Goal: Information Seeking & Learning: Check status

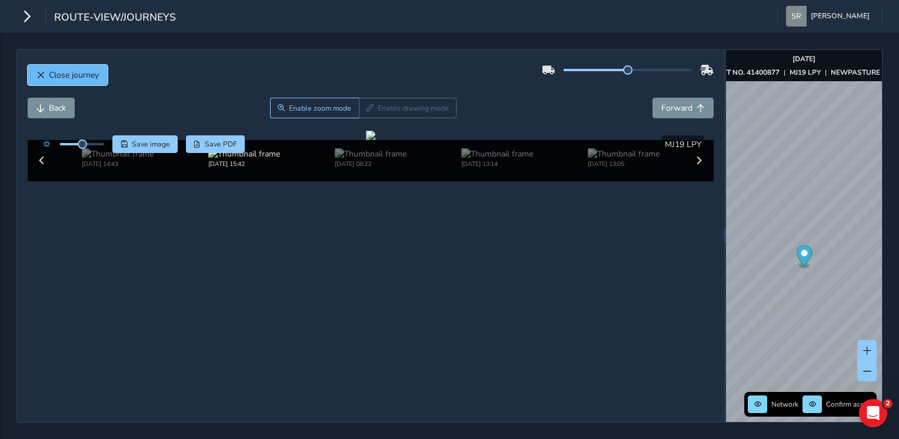
click at [52, 74] on span "Close journey" at bounding box center [74, 74] width 50 height 11
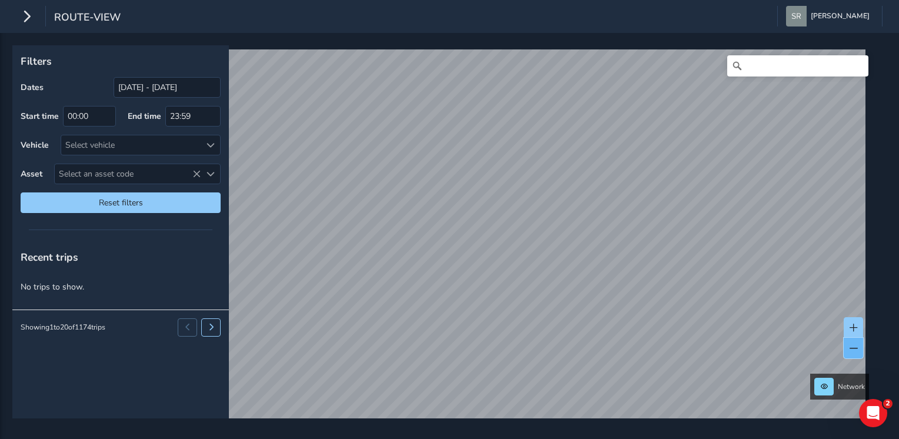
click at [852, 347] on span at bounding box center [854, 348] width 8 height 8
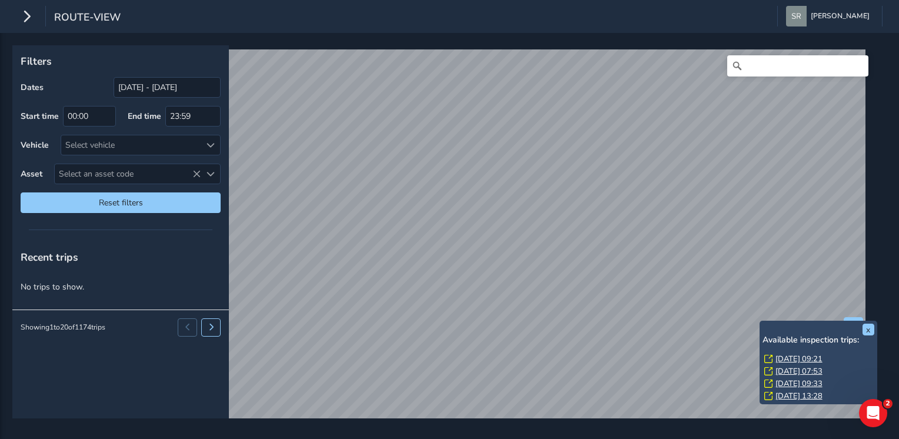
click at [789, 354] on link "[DATE] 09:21" at bounding box center [799, 359] width 47 height 11
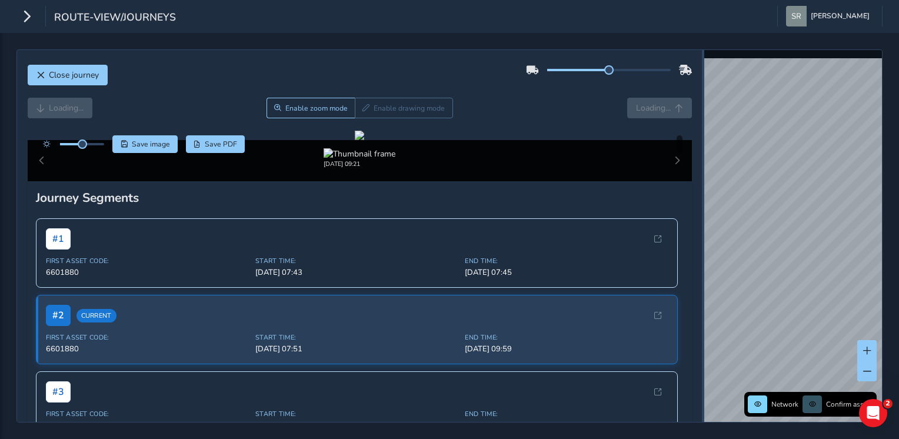
click at [703, 224] on div at bounding box center [703, 236] width 2 height 372
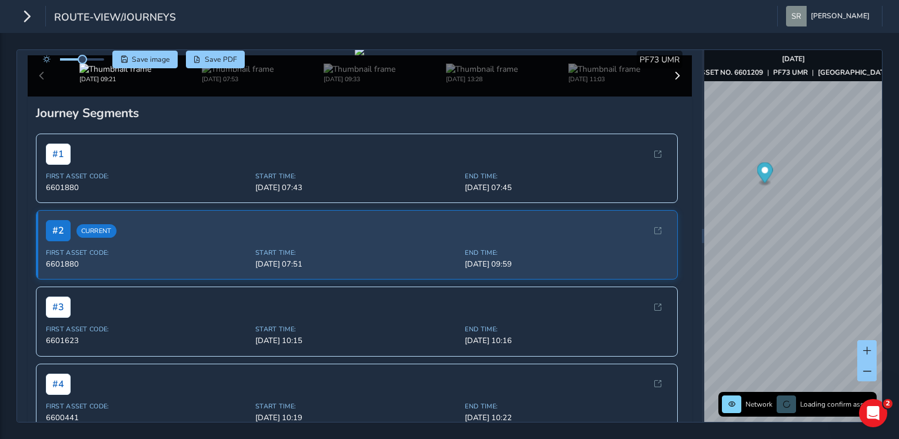
scroll to position [79, 0]
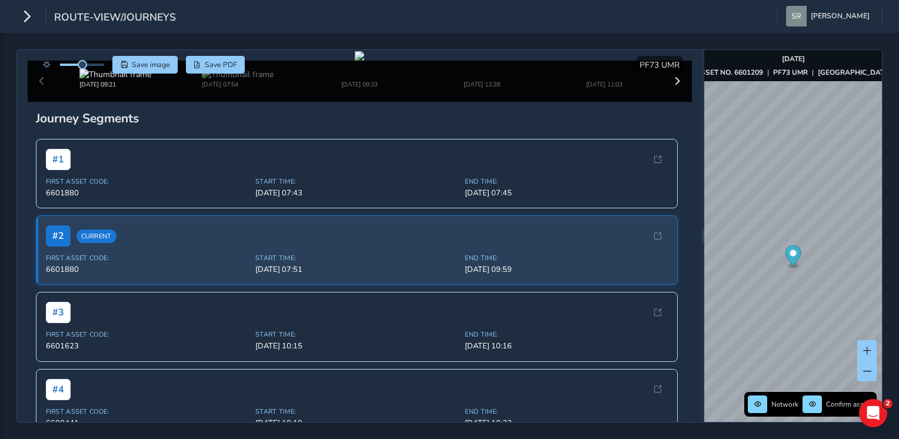
drag, startPoint x: 84, startPoint y: 59, endPoint x: 94, endPoint y: 60, distance: 9.5
click at [94, 60] on div at bounding box center [71, 65] width 68 height 18
drag, startPoint x: 86, startPoint y: 65, endPoint x: 94, endPoint y: 65, distance: 8.3
click at [94, 65] on span at bounding box center [93, 64] width 9 height 9
click at [355, 61] on div at bounding box center [359, 55] width 9 height 9
